Goal: Information Seeking & Learning: Learn about a topic

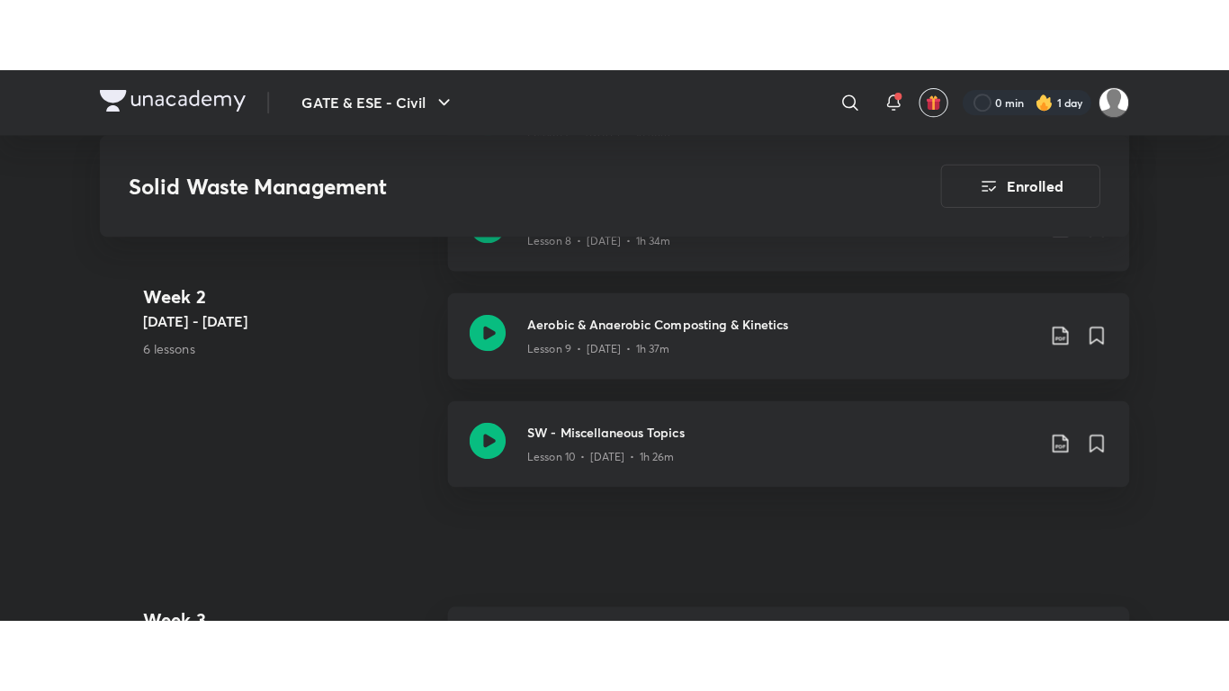
scroll to position [1946, 0]
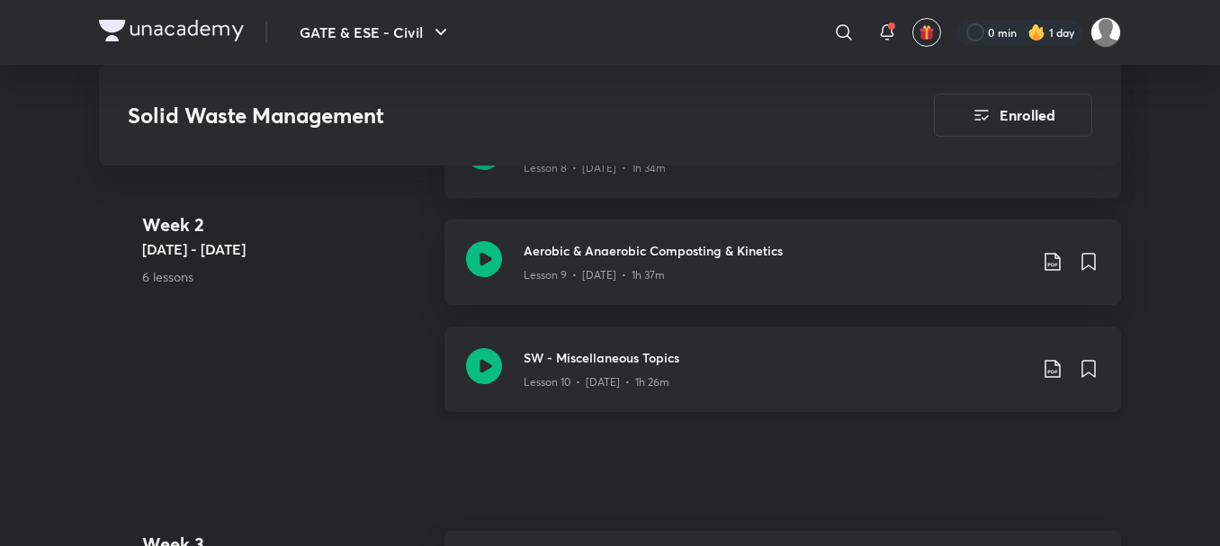
click at [474, 376] on icon at bounding box center [484, 366] width 36 height 36
